Goal: Entertainment & Leisure: Consume media (video, audio)

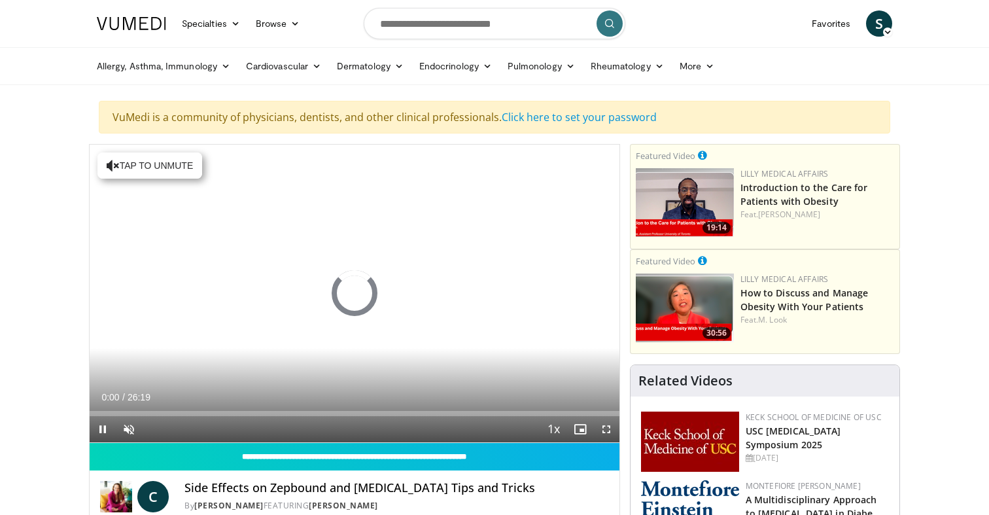
click at [102, 422] on span "Video Player" at bounding box center [103, 429] width 26 height 26
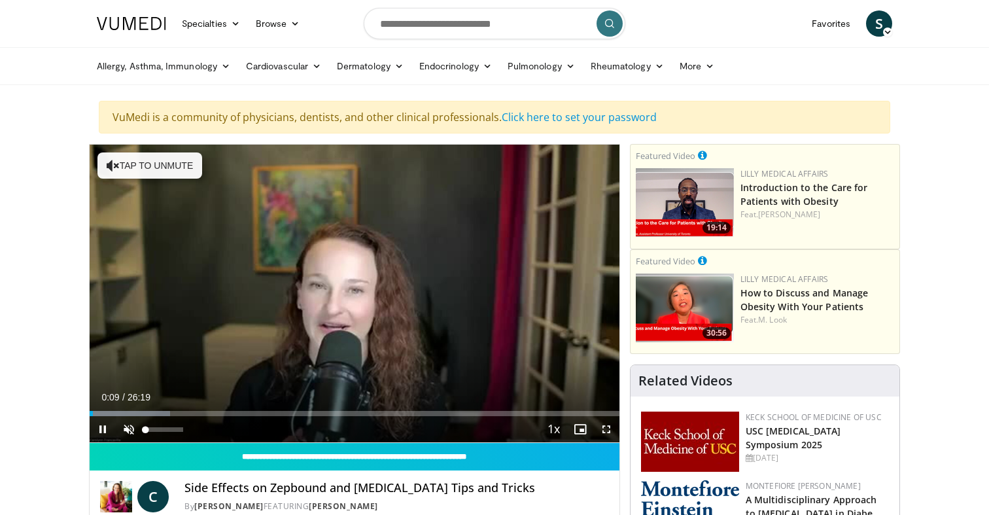
click at [131, 424] on span "Video Player" at bounding box center [129, 429] width 26 height 26
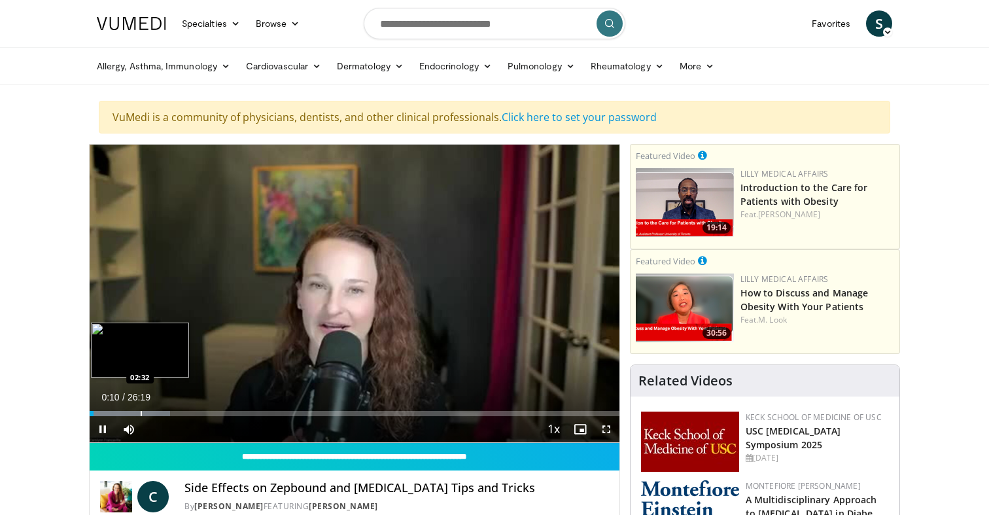
click at [141, 413] on div "Progress Bar" at bounding box center [141, 413] width 1 height 5
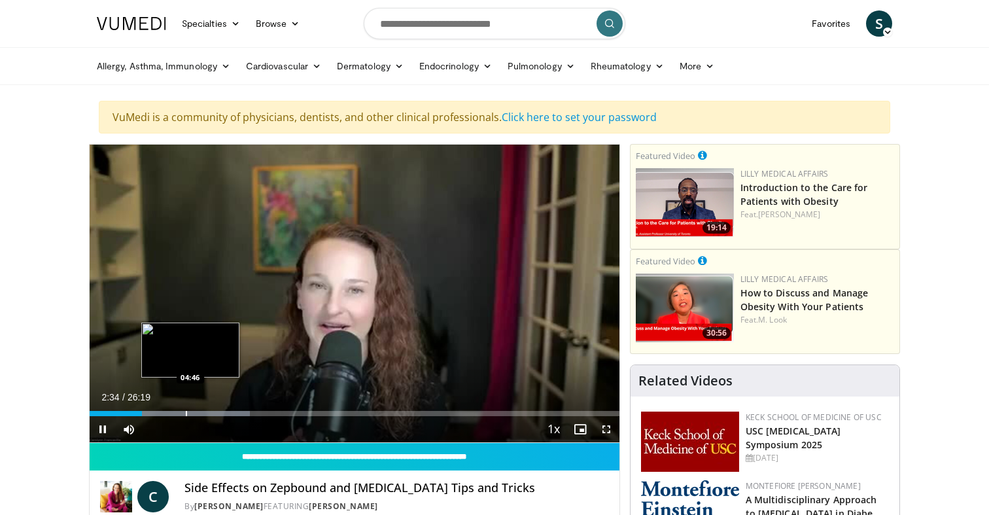
click at [187, 413] on div "Progress Bar" at bounding box center [186, 413] width 1 height 5
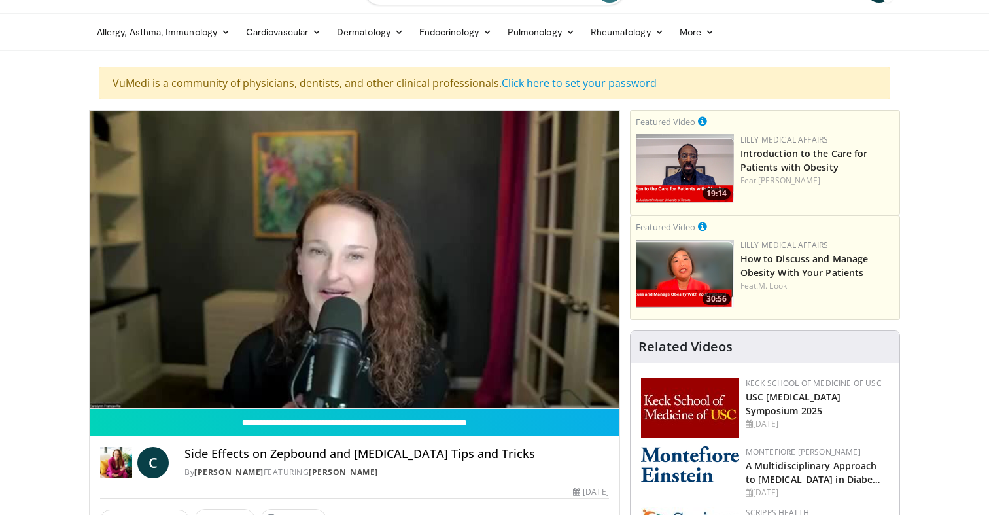
scroll to position [34, 0]
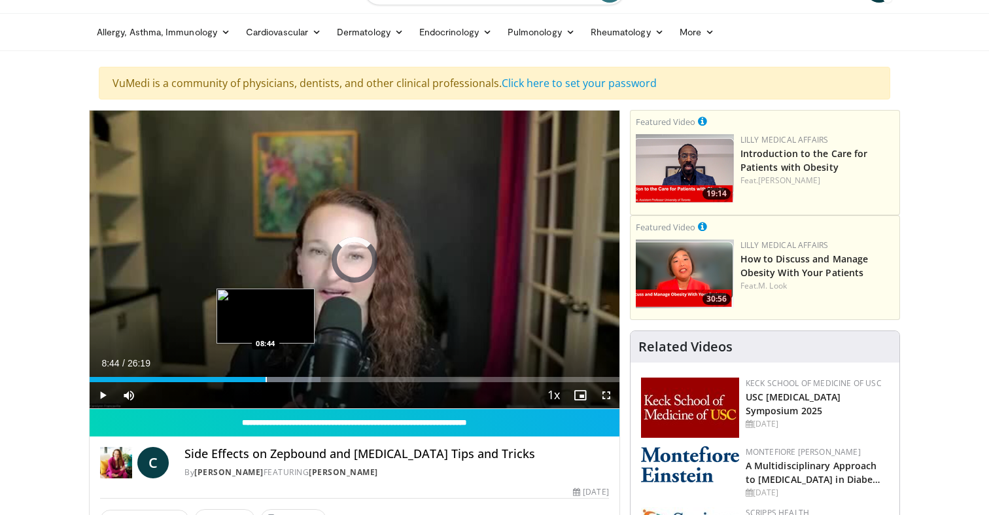
click at [266, 376] on div "Loaded : 43.60% 05:09 08:44" at bounding box center [355, 375] width 530 height 12
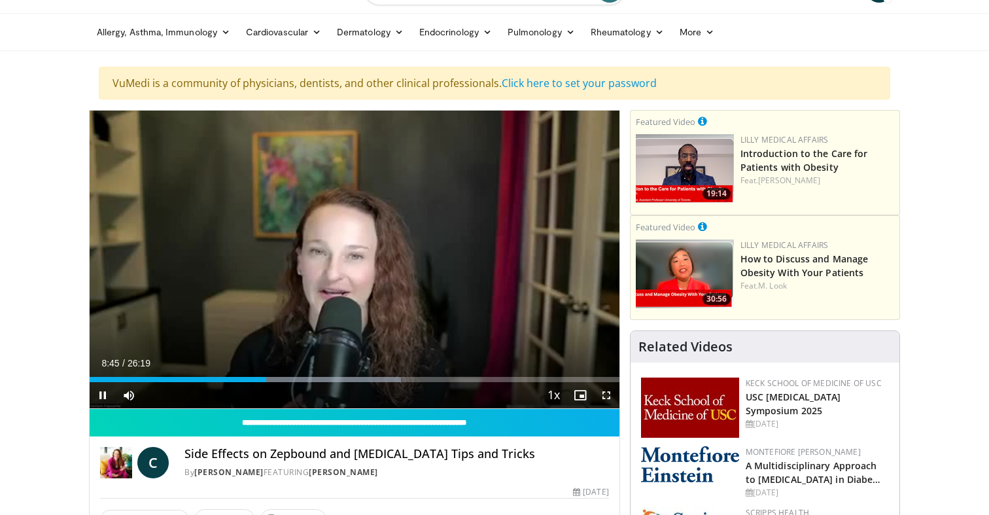
click at [100, 395] on span "Video Player" at bounding box center [103, 395] width 26 height 26
